Goal: Task Accomplishment & Management: Use online tool/utility

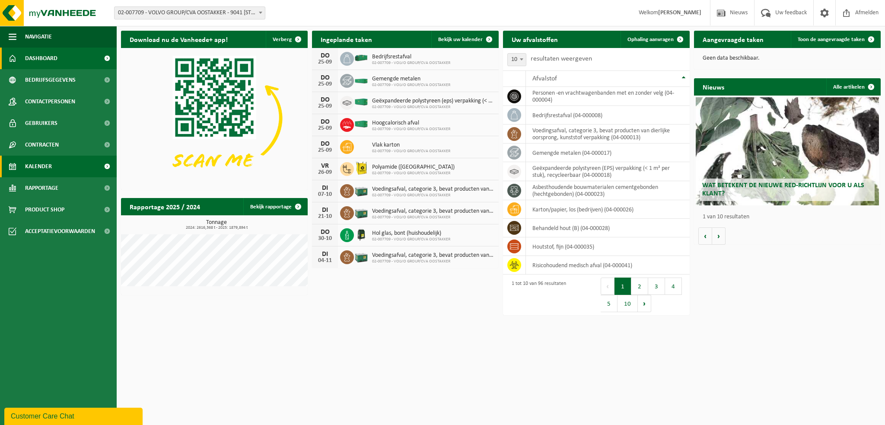
click at [48, 168] on span "Kalender" at bounding box center [38, 167] width 27 height 22
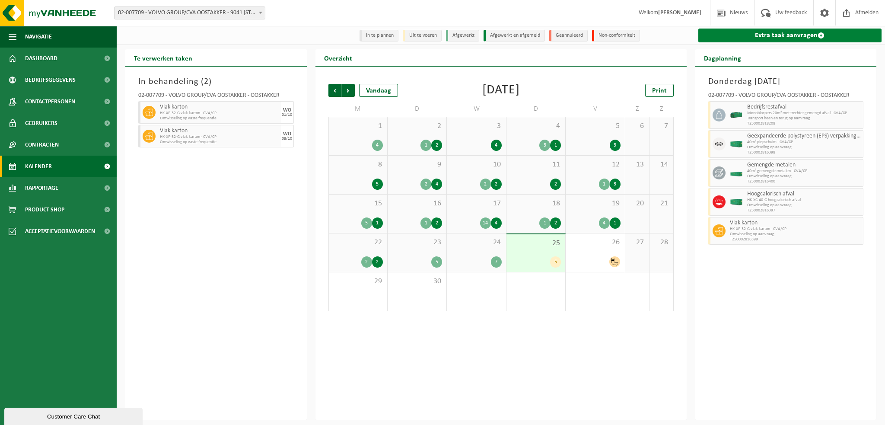
click at [750, 35] on link "Extra taak aanvragen" at bounding box center [790, 36] width 184 height 14
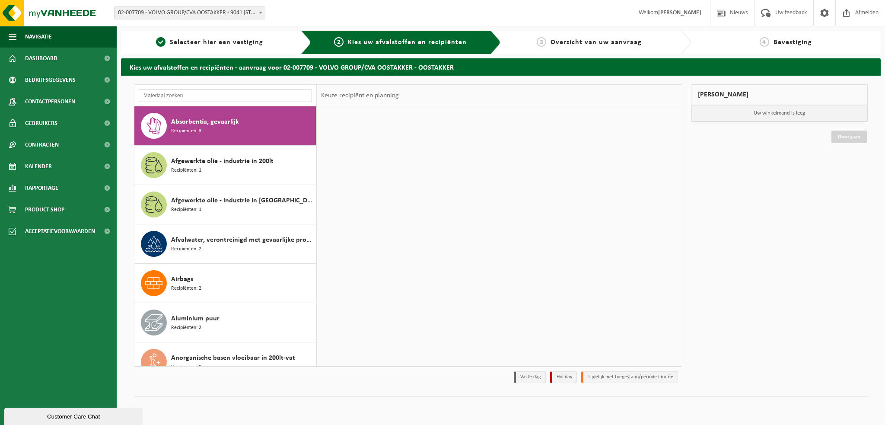
click at [205, 97] on input "text" at bounding box center [225, 95] width 173 height 13
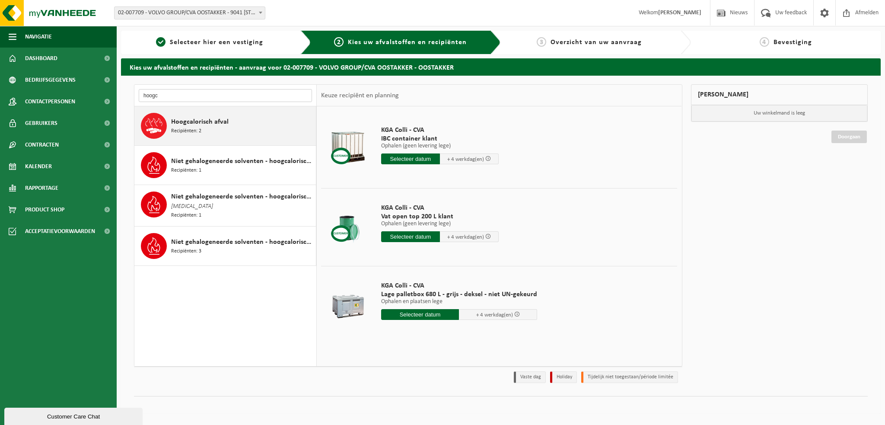
type input "hoogc"
click at [199, 125] on span "Hoogcalorisch afval" at bounding box center [199, 122] width 57 height 10
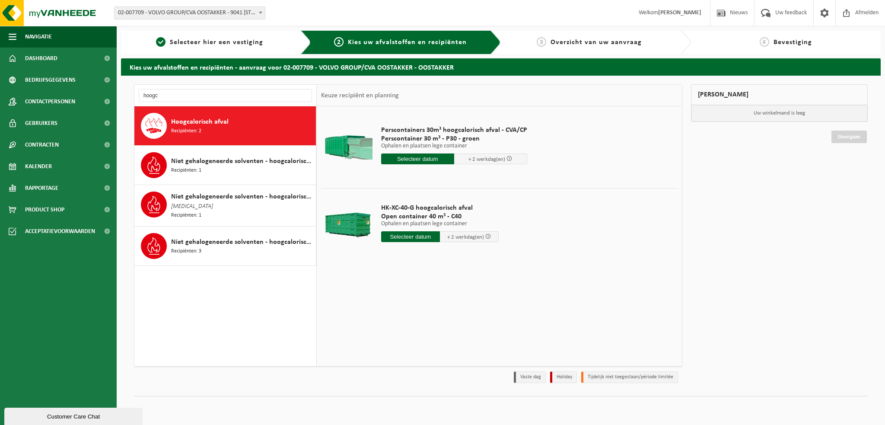
click at [418, 159] on input "text" at bounding box center [417, 158] width 73 height 11
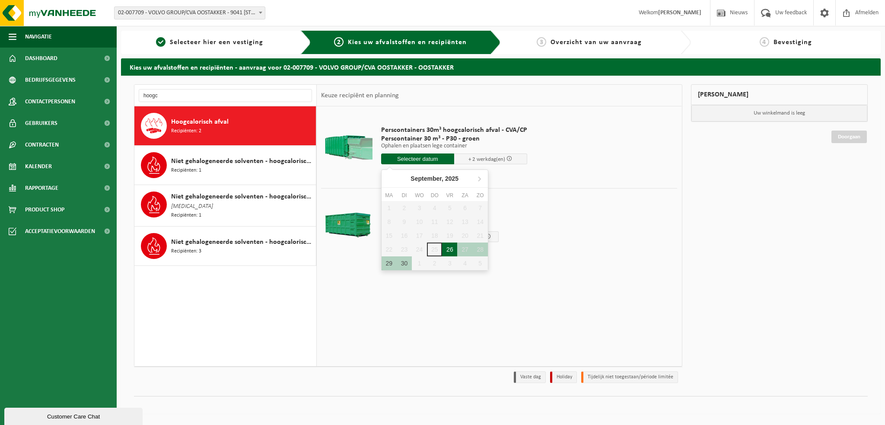
click at [451, 250] on div "26" at bounding box center [449, 249] width 15 height 14
type input "Van 2025-09-26"
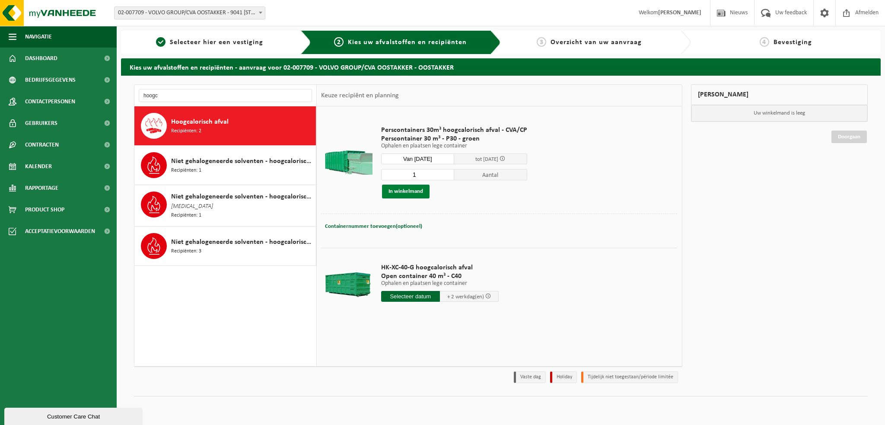
click at [410, 188] on button "In winkelmand" at bounding box center [406, 191] width 48 height 14
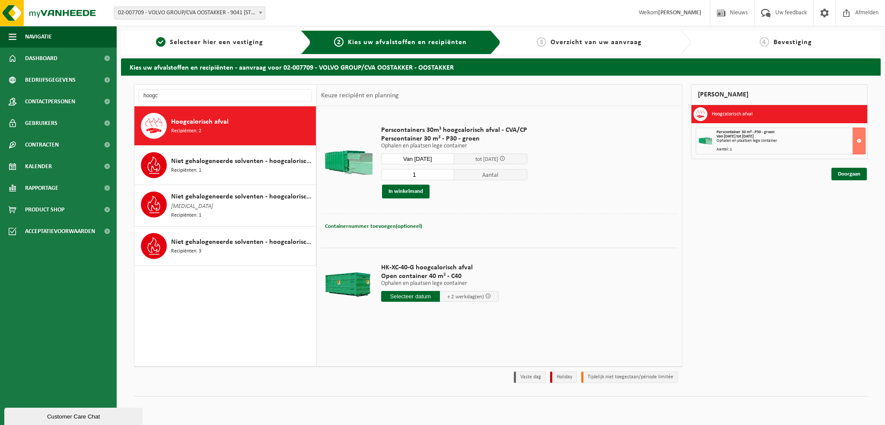
click at [384, 327] on table "Perscontainers 30m³ hoogcalorisch afval - CVA/CP Perscontainer 30 m³ - P30 - gr…" at bounding box center [499, 217] width 365 height 223
click at [409, 297] on input "text" at bounding box center [410, 296] width 59 height 11
click at [449, 387] on div "26" at bounding box center [449, 386] width 15 height 14
type input "Van 2025-09-26"
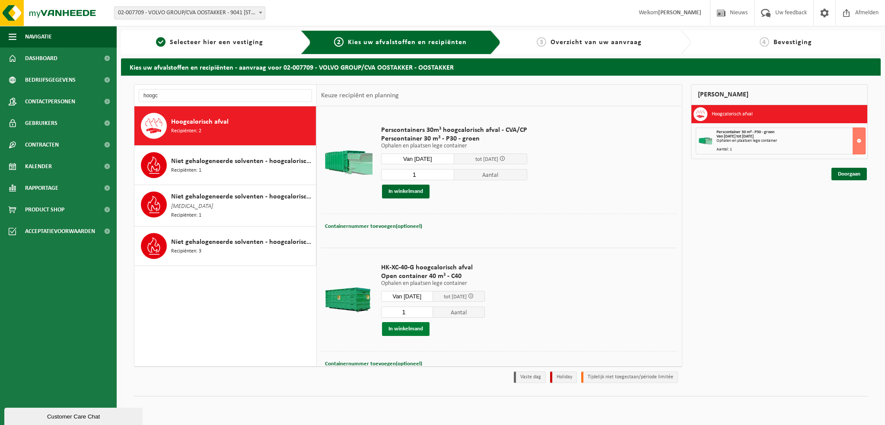
click at [414, 328] on button "In winkelmand" at bounding box center [406, 329] width 48 height 14
click at [165, 96] on input "hoogc" at bounding box center [225, 95] width 173 height 13
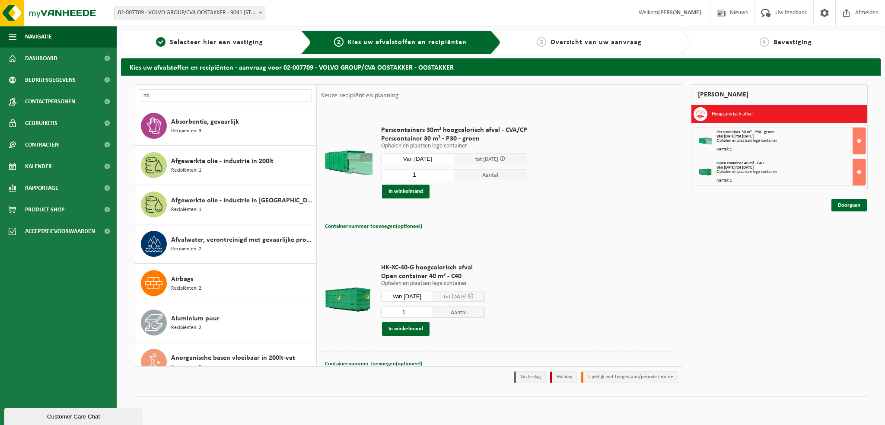
type input "h"
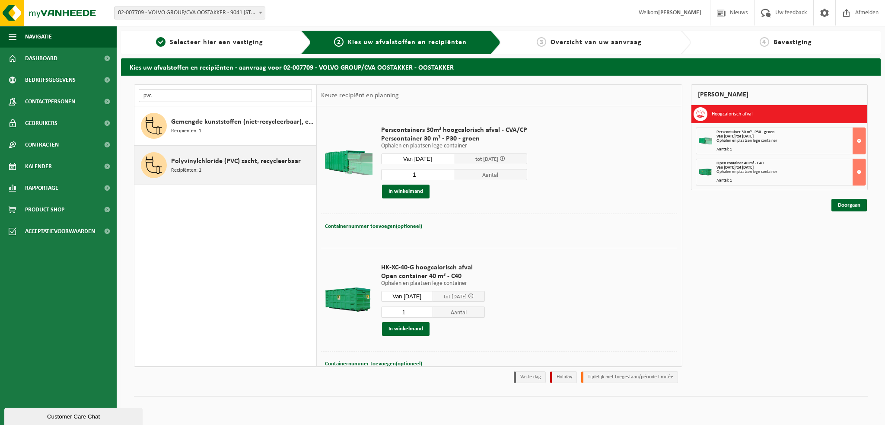
type input "pvc"
click at [197, 161] on span "Polyvinylchloride (PVC) zacht, recycleerbaar" at bounding box center [236, 161] width 130 height 10
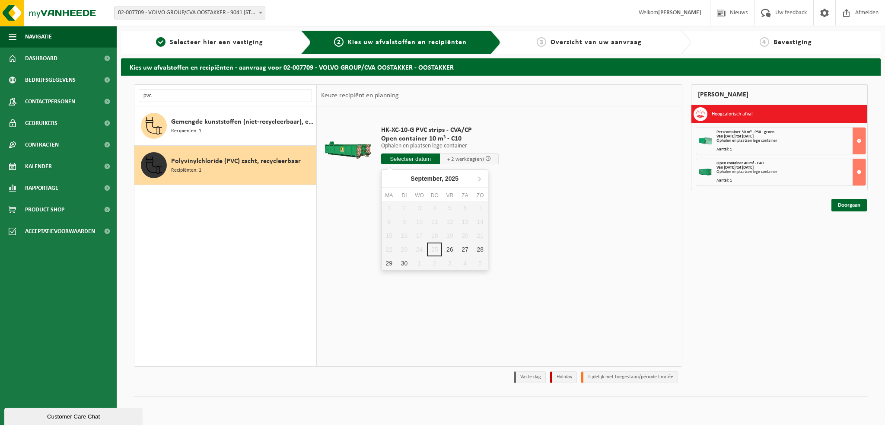
click at [407, 158] on input "text" at bounding box center [410, 158] width 59 height 11
click at [451, 252] on div "26" at bounding box center [449, 249] width 15 height 14
type input "Van 2025-09-26"
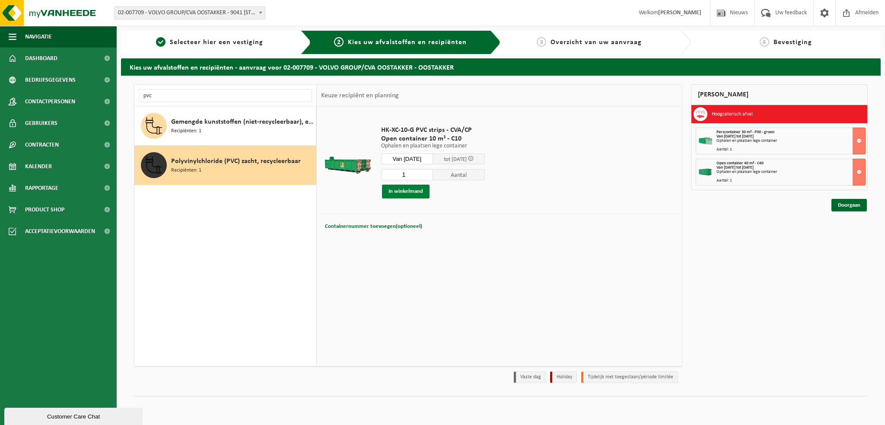
click at [411, 190] on button "In winkelmand" at bounding box center [406, 191] width 48 height 14
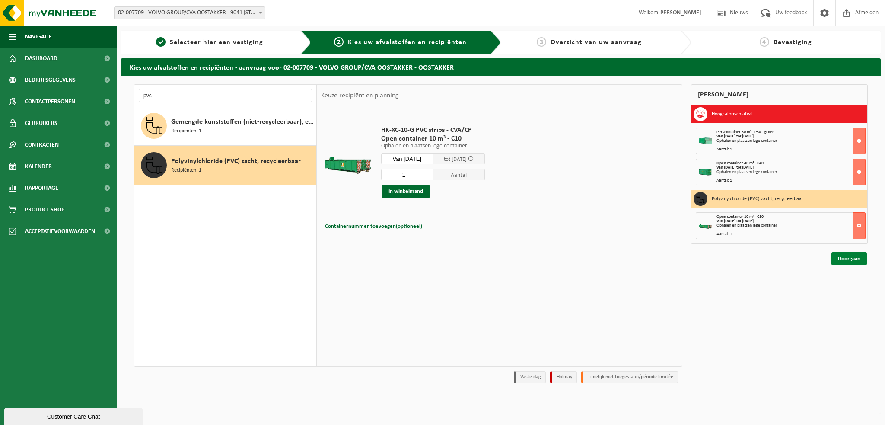
click at [842, 258] on link "Doorgaan" at bounding box center [848, 258] width 35 height 13
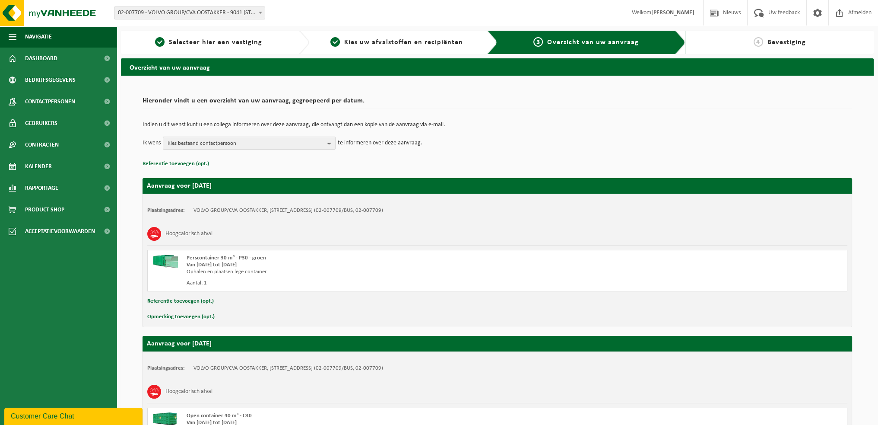
click at [328, 141] on b "button" at bounding box center [332, 143] width 8 height 12
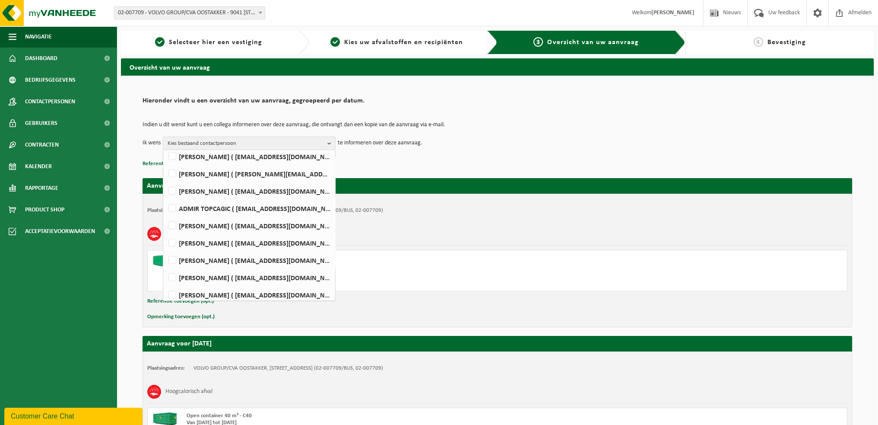
scroll to position [475, 0]
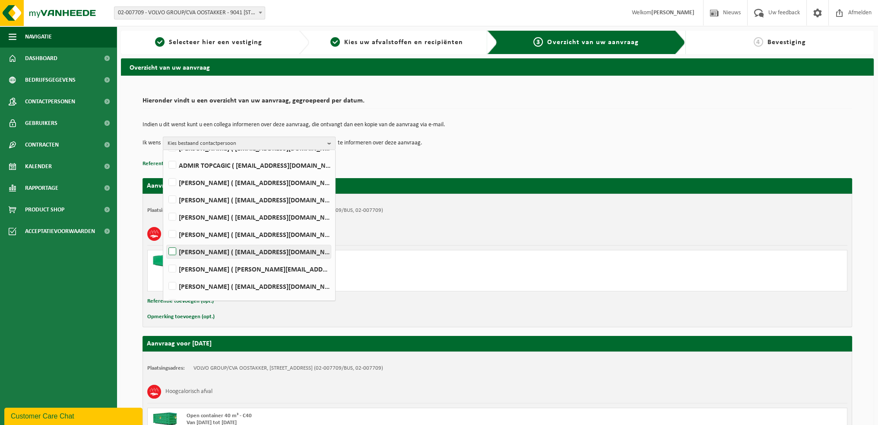
click at [175, 249] on label "WIM VEIRMAN ( wim.veirman@volvo.com )" at bounding box center [249, 251] width 164 height 13
click at [165, 241] on input "WIM VEIRMAN ( wim.veirman@volvo.com )" at bounding box center [165, 240] width 0 height 0
checkbox input "true"
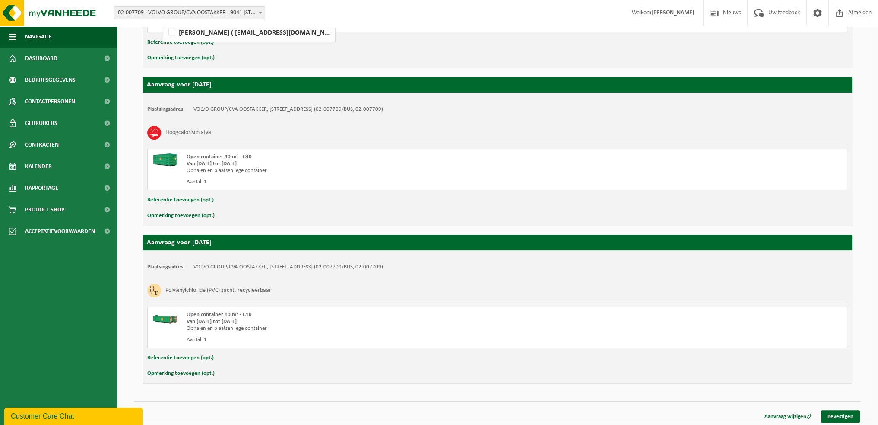
scroll to position [260, 0]
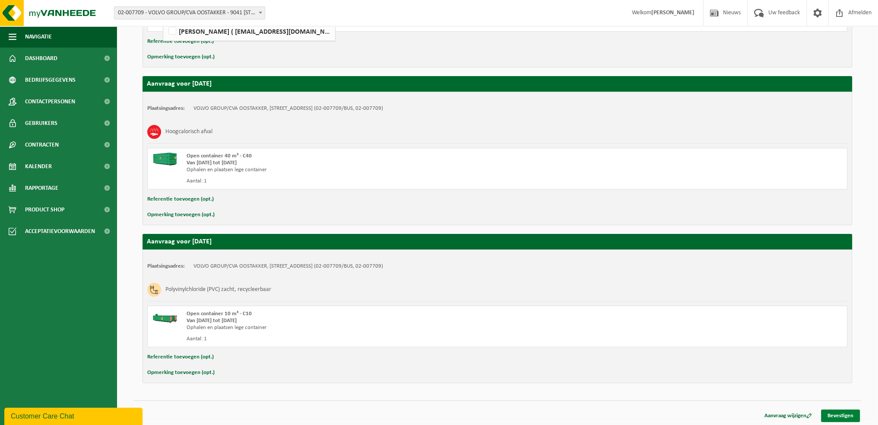
click at [842, 414] on link "Bevestigen" at bounding box center [840, 415] width 39 height 13
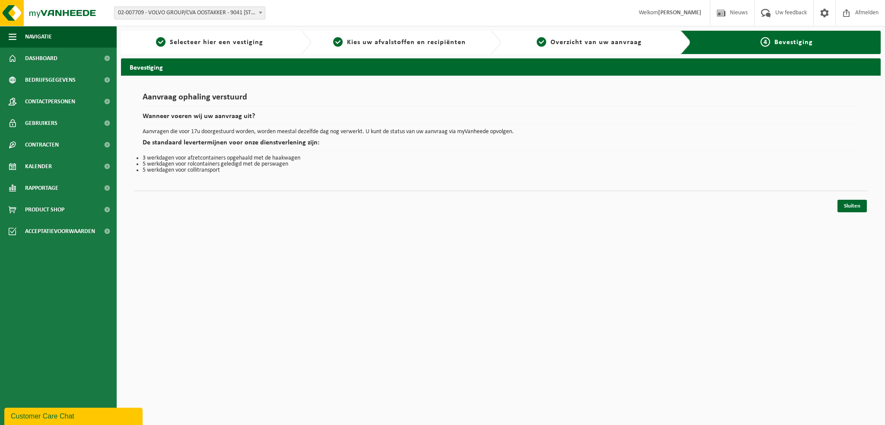
drag, startPoint x: 856, startPoint y: 206, endPoint x: 564, endPoint y: 423, distance: 363.5
click at [856, 206] on link "Sluiten" at bounding box center [851, 206] width 29 height 13
